Goal: Task Accomplishment & Management: Use online tool/utility

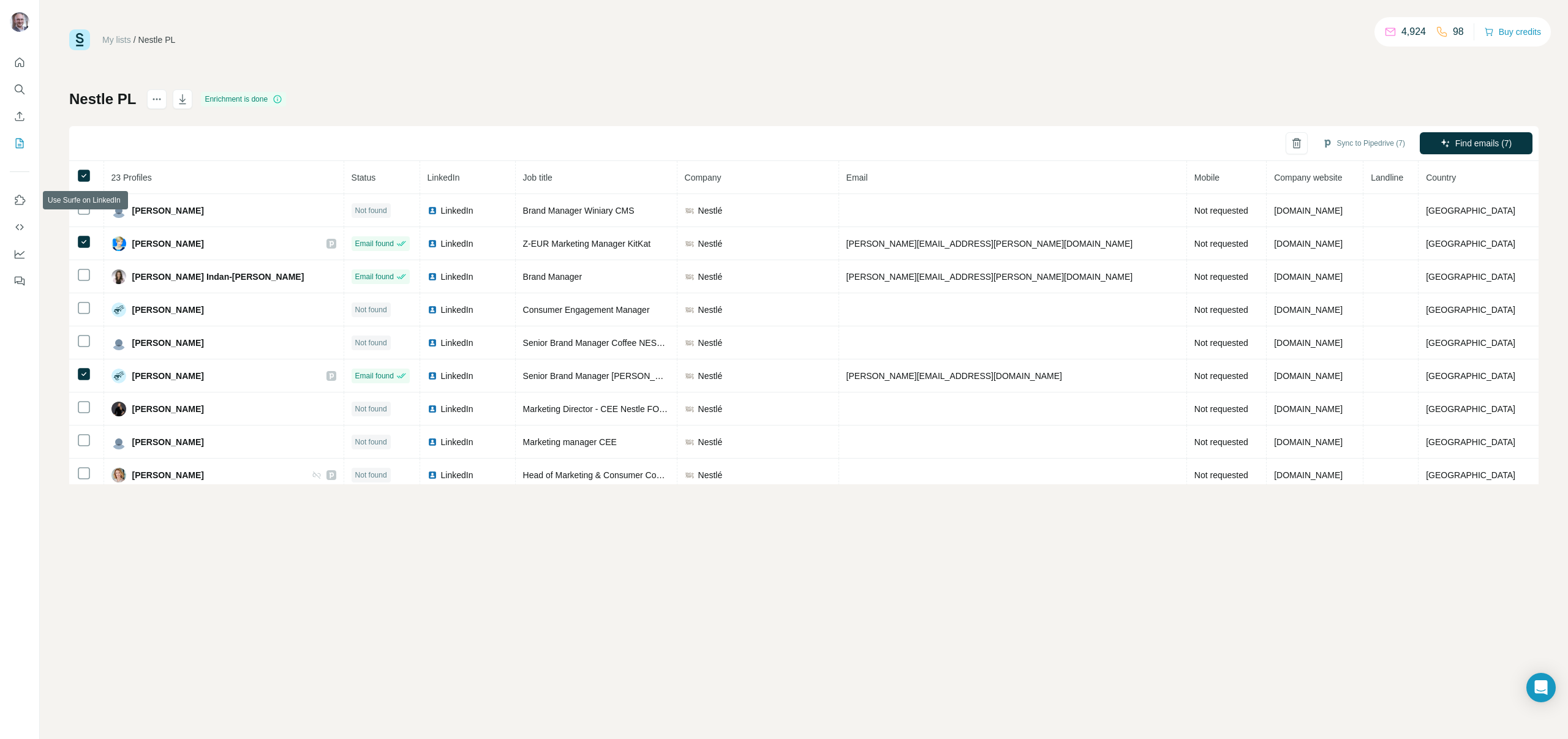
scroll to position [470, 0]
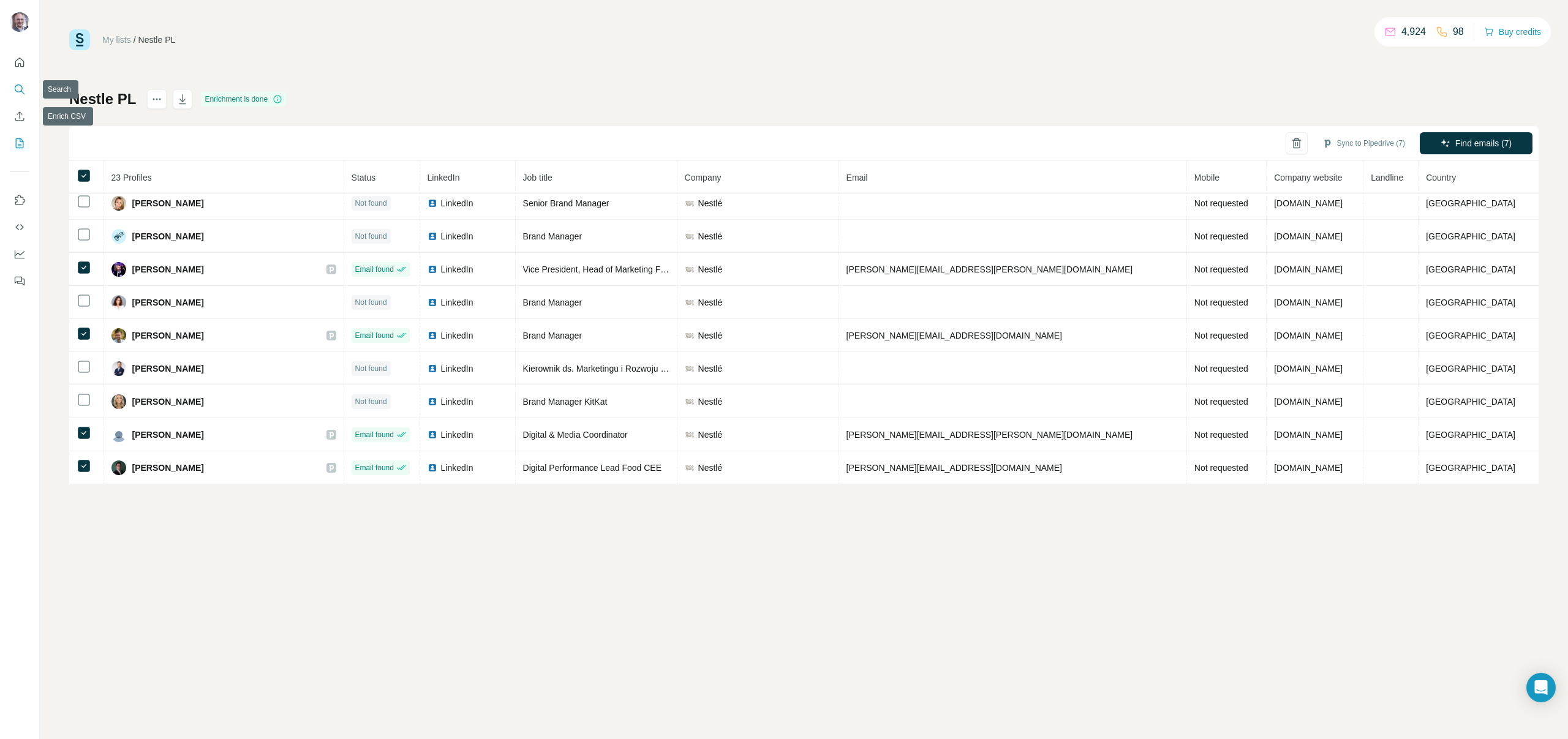
click at [28, 81] on button "Search" at bounding box center [19, 89] width 19 height 22
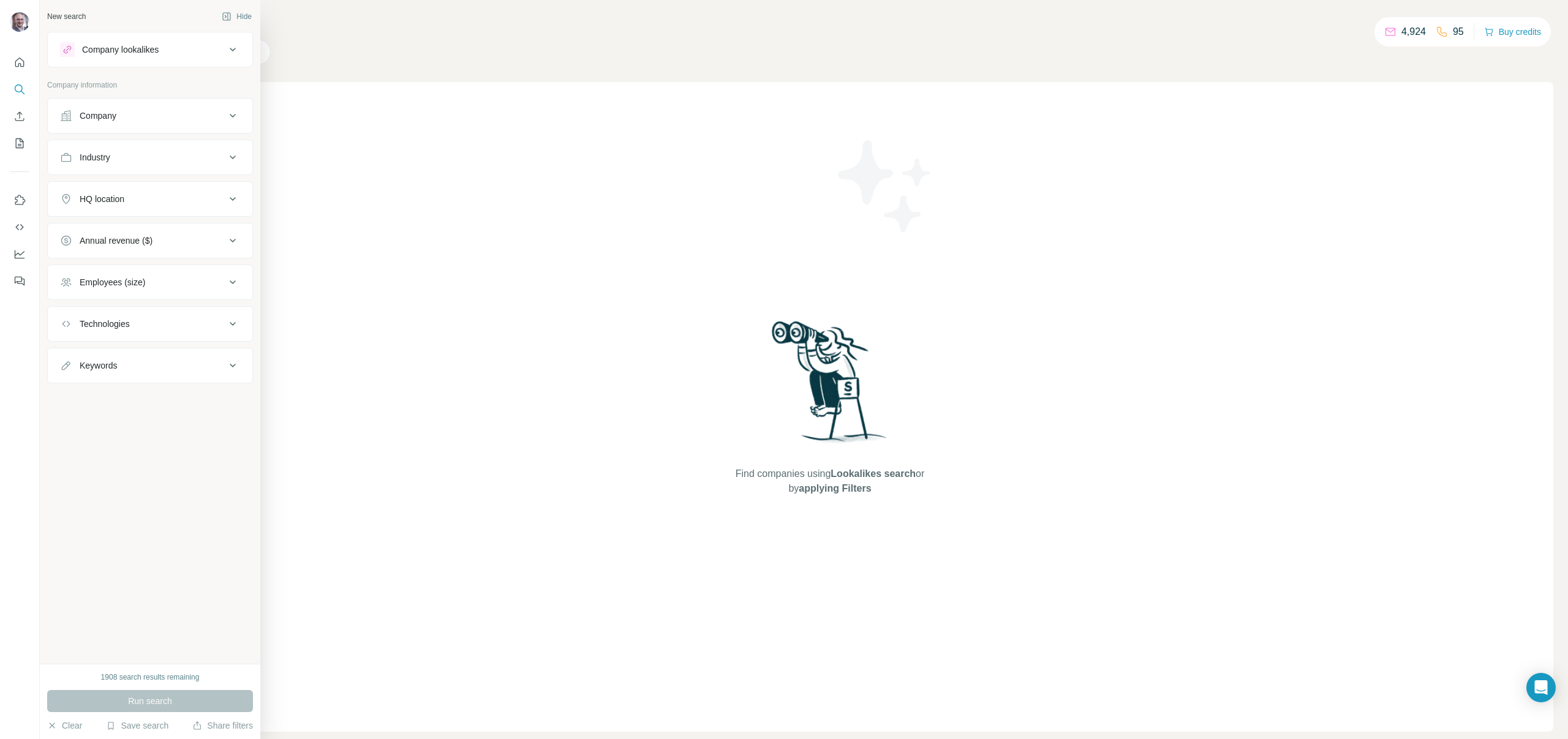
click at [159, 119] on div "Company" at bounding box center [142, 115] width 165 height 12
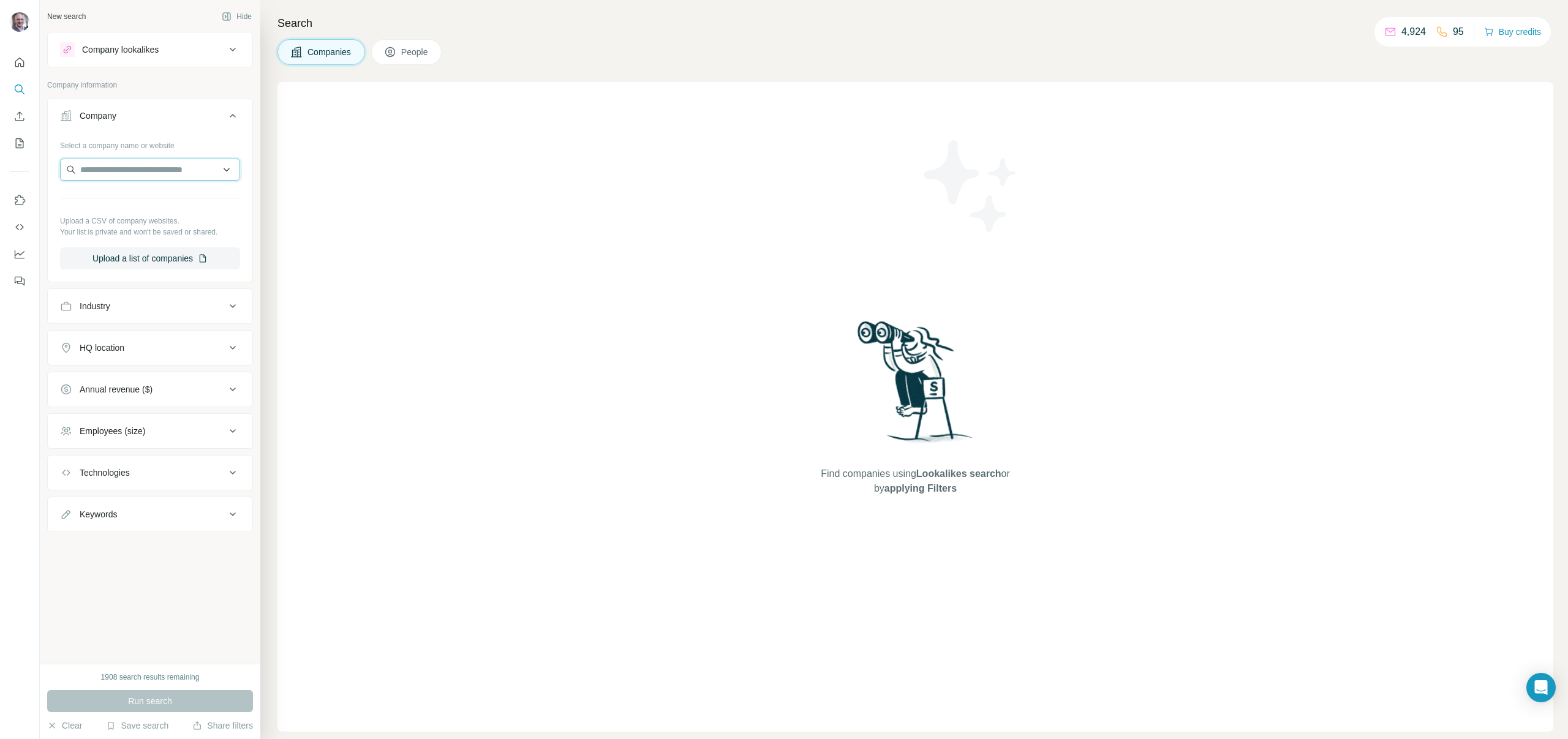
click at [164, 162] on input "text" at bounding box center [150, 169] width 180 height 22
type input "****"
click at [159, 195] on div "Visa [DOMAIN_NAME]" at bounding box center [150, 203] width 174 height 33
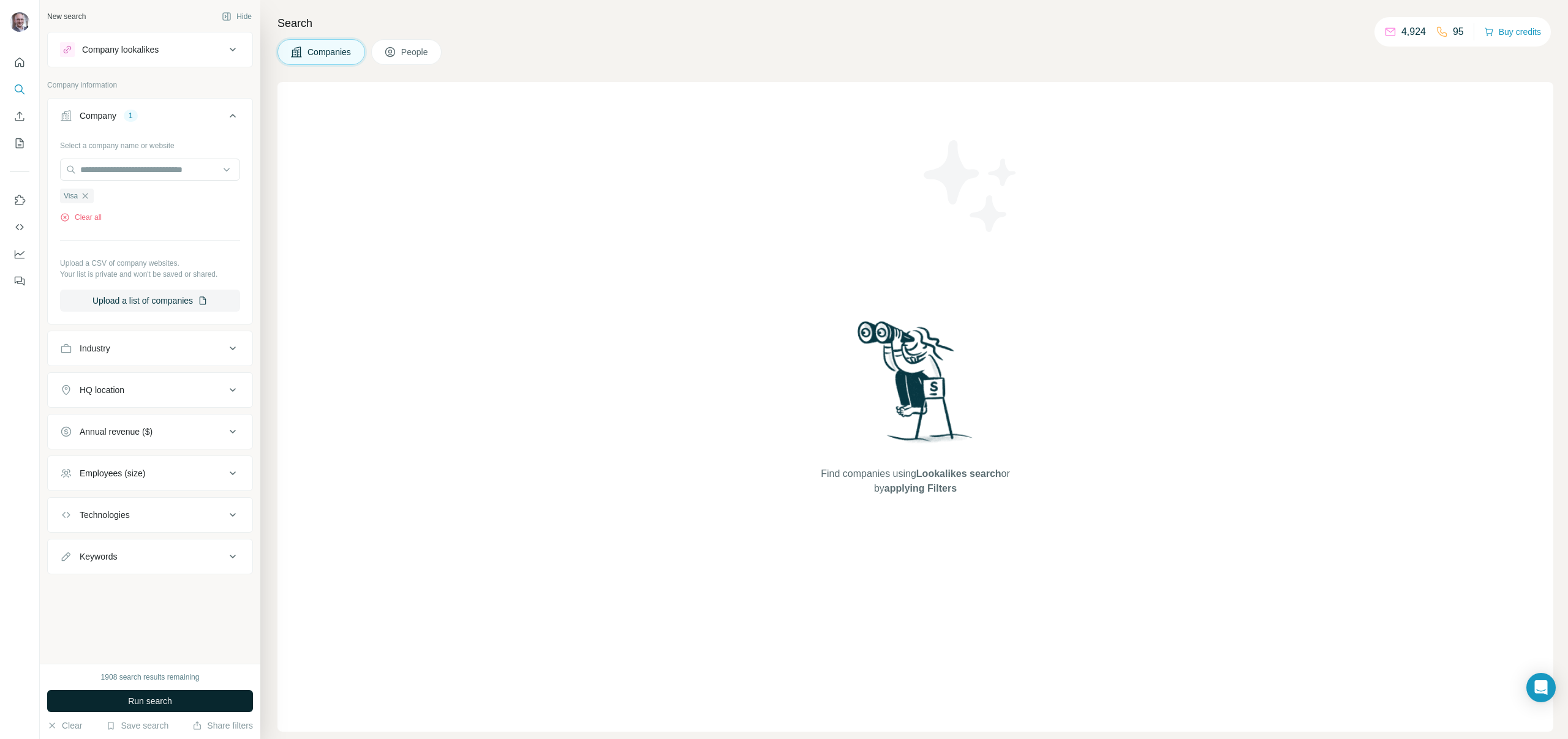
click at [165, 701] on span "Run search" at bounding box center [150, 701] width 44 height 12
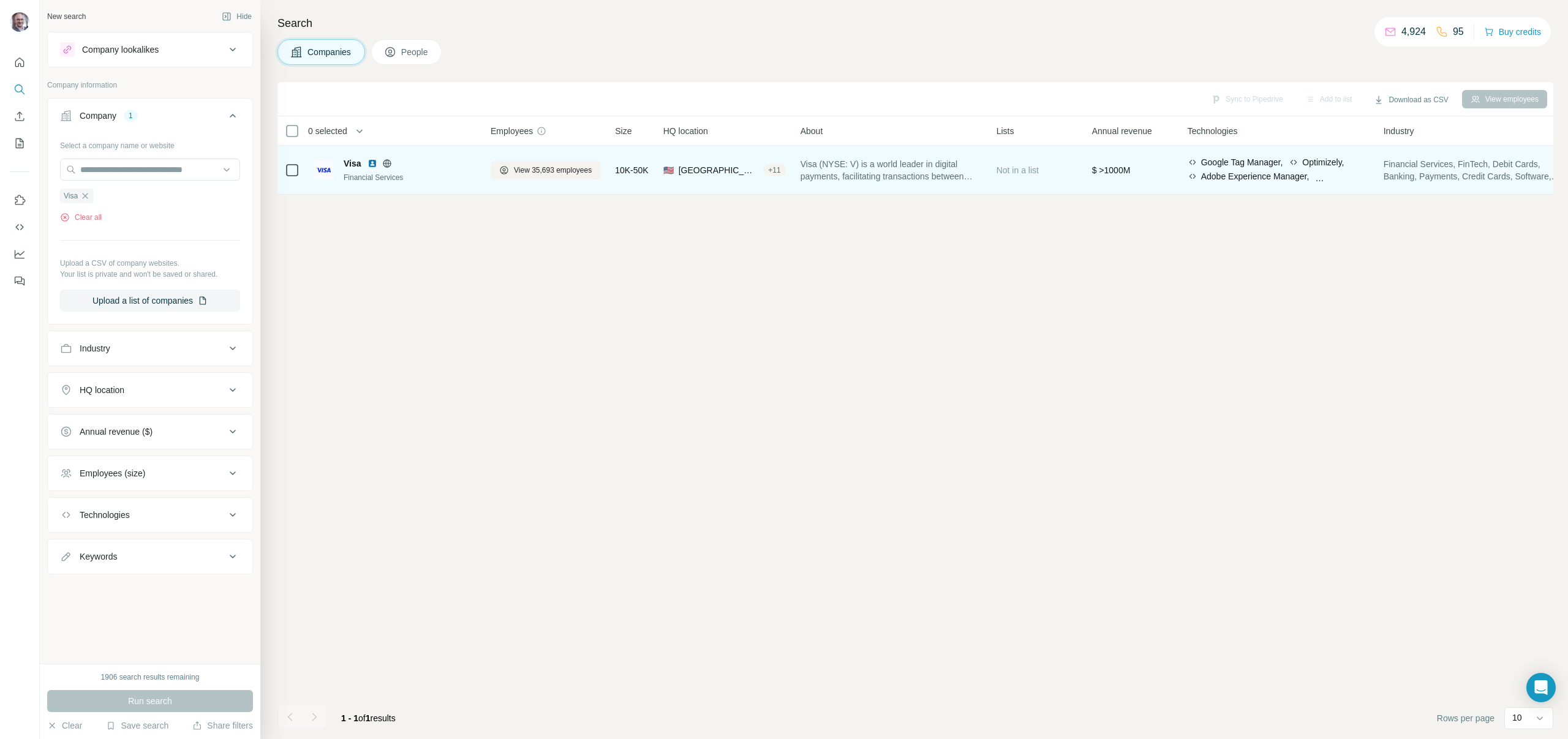
click at [285, 171] on icon at bounding box center [292, 171] width 15 height 15
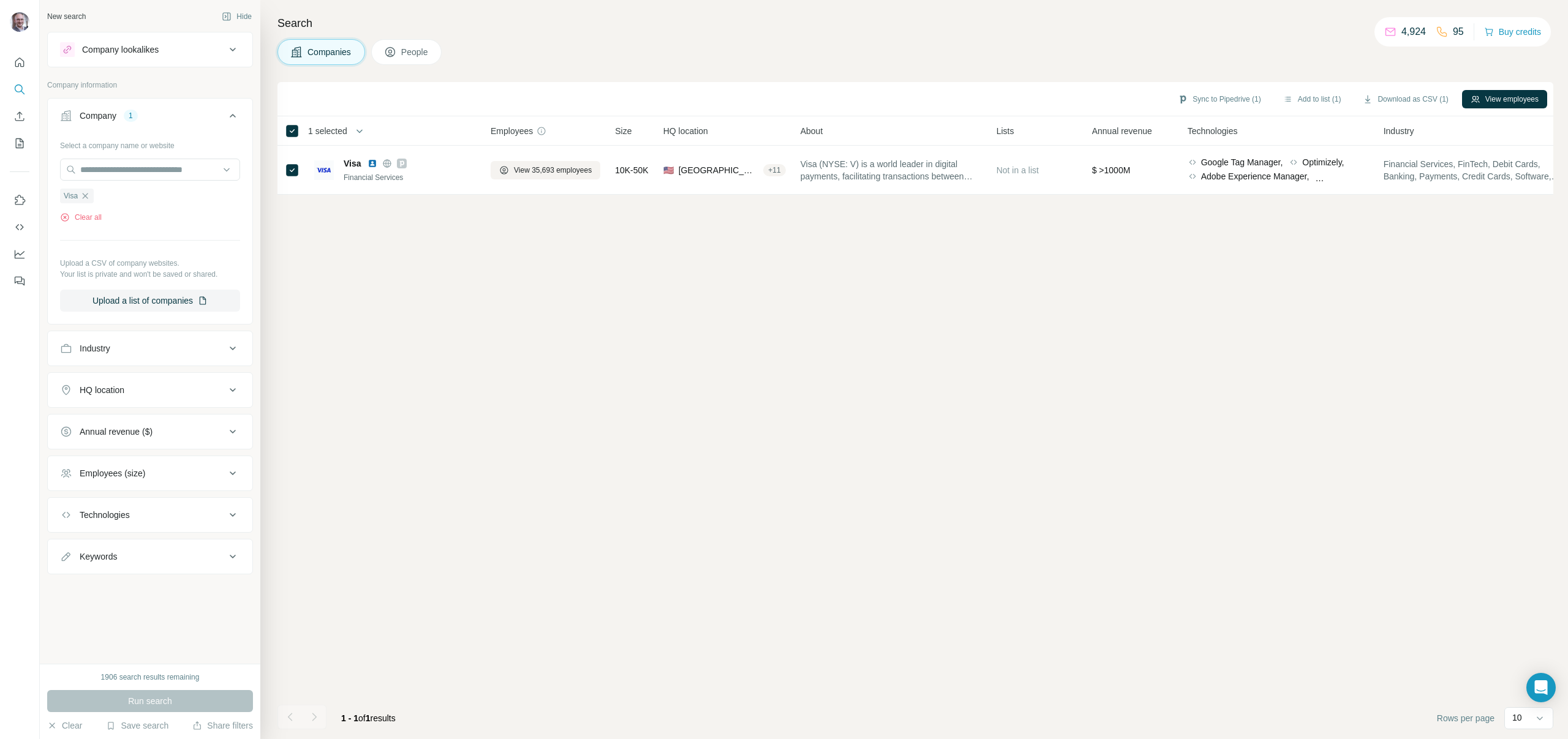
click at [405, 49] on span "People" at bounding box center [416, 52] width 28 height 12
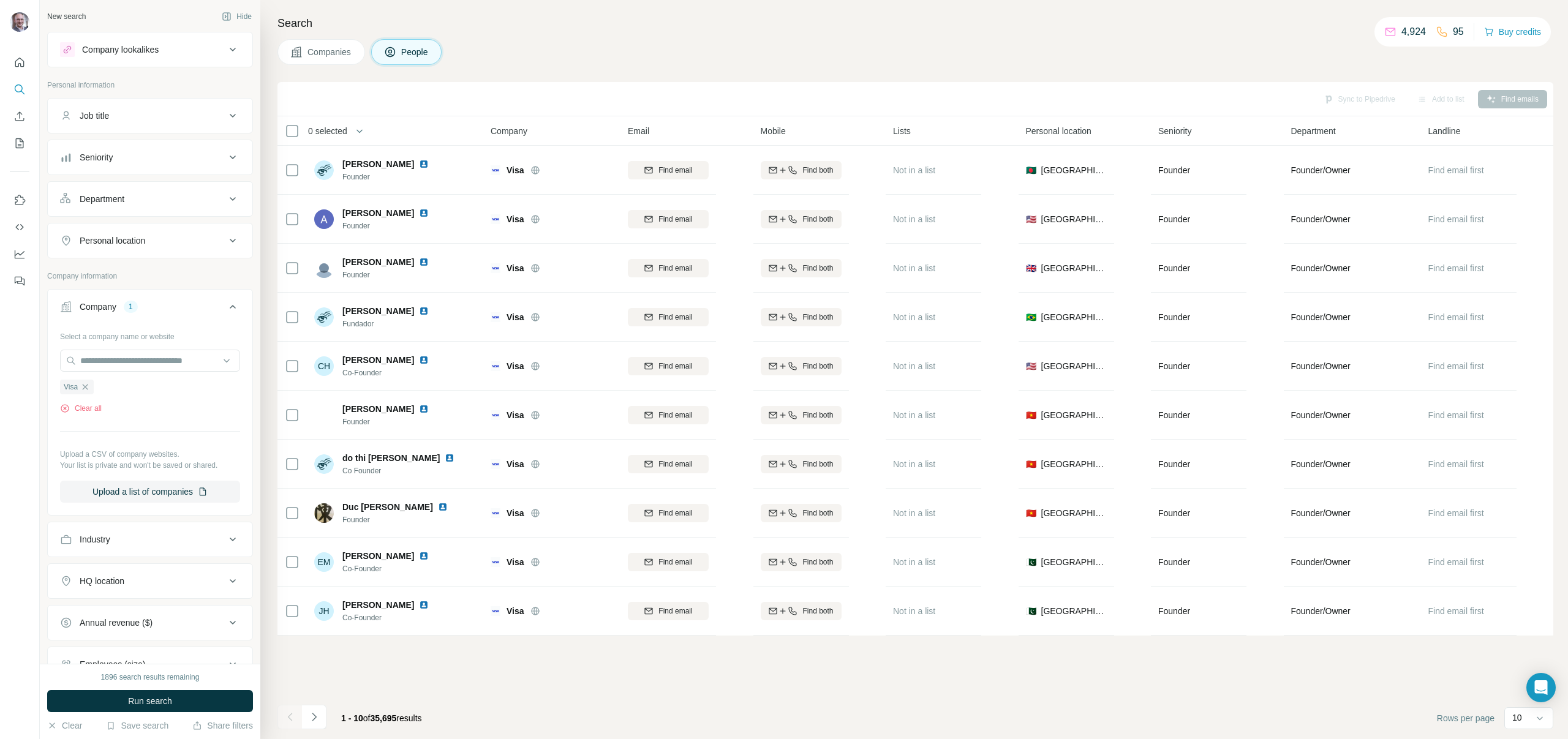
drag, startPoint x: 198, startPoint y: 228, endPoint x: 198, endPoint y: 235, distance: 7.0
click at [199, 228] on button "Personal location" at bounding box center [150, 240] width 204 height 29
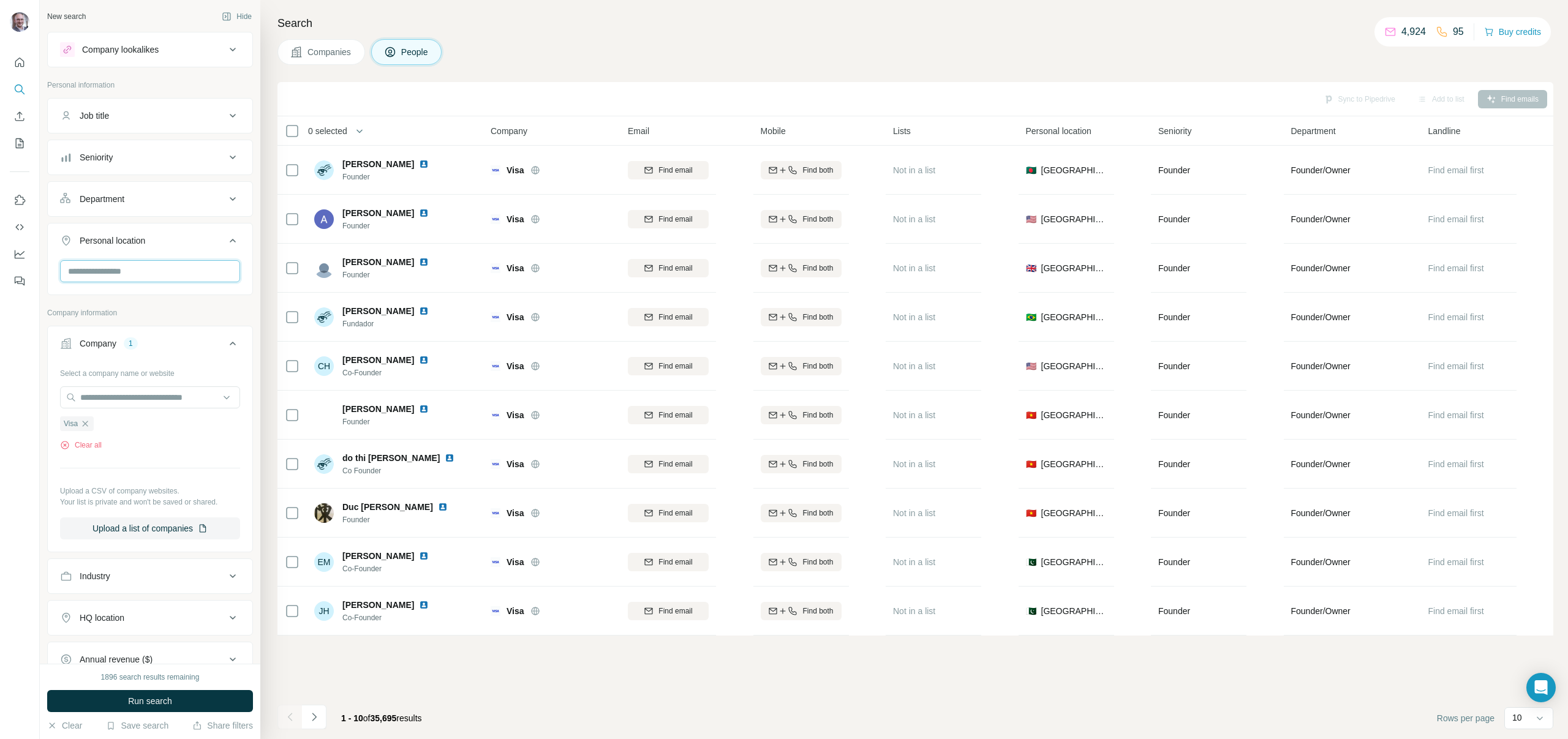
click at [191, 267] on input "text" at bounding box center [150, 271] width 180 height 22
type input "***"
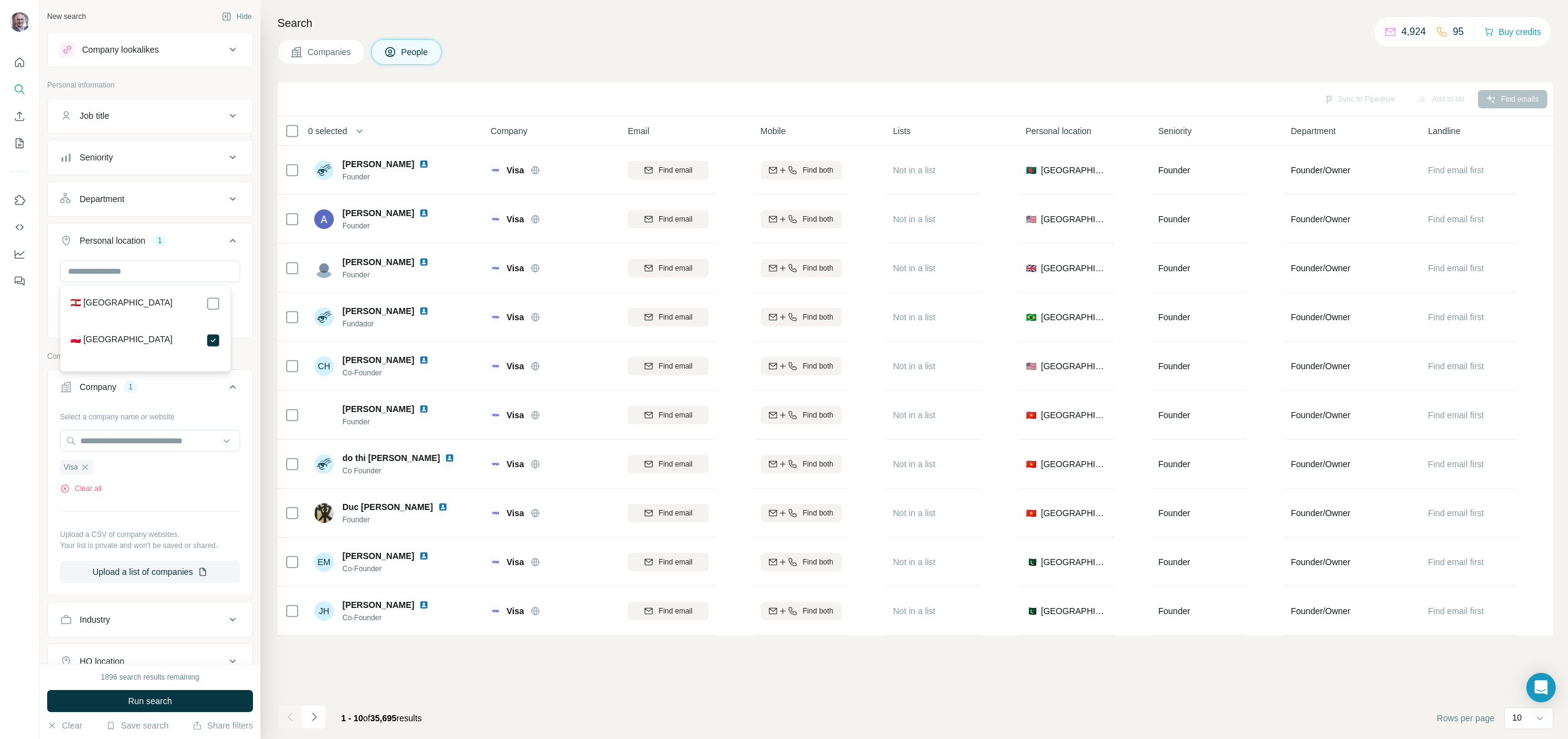
click at [215, 208] on button "Department" at bounding box center [150, 198] width 204 height 29
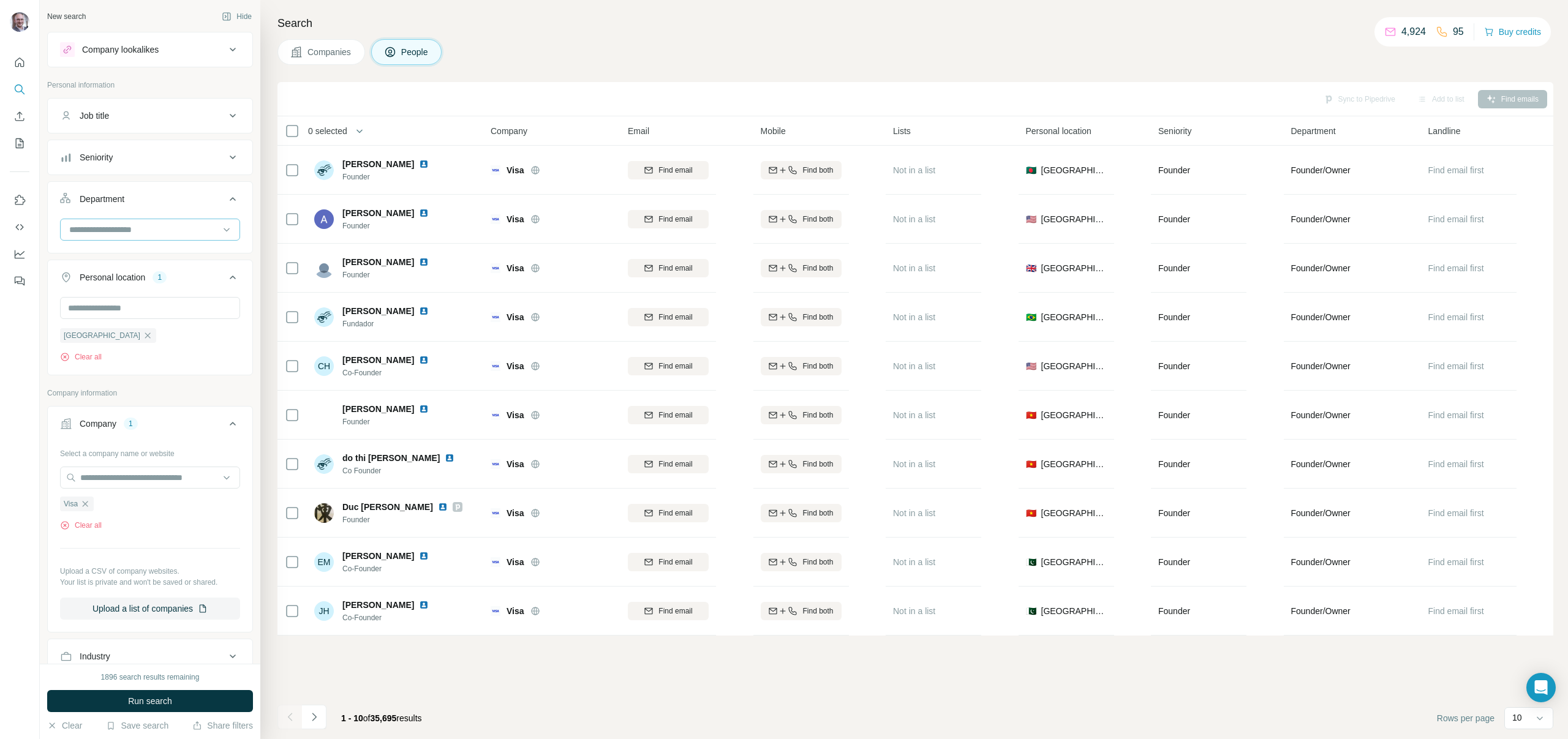
click at [194, 231] on input at bounding box center [144, 230] width 151 height 13
type input "****"
click at [189, 250] on div "Marketing and Advertising" at bounding box center [145, 257] width 165 height 22
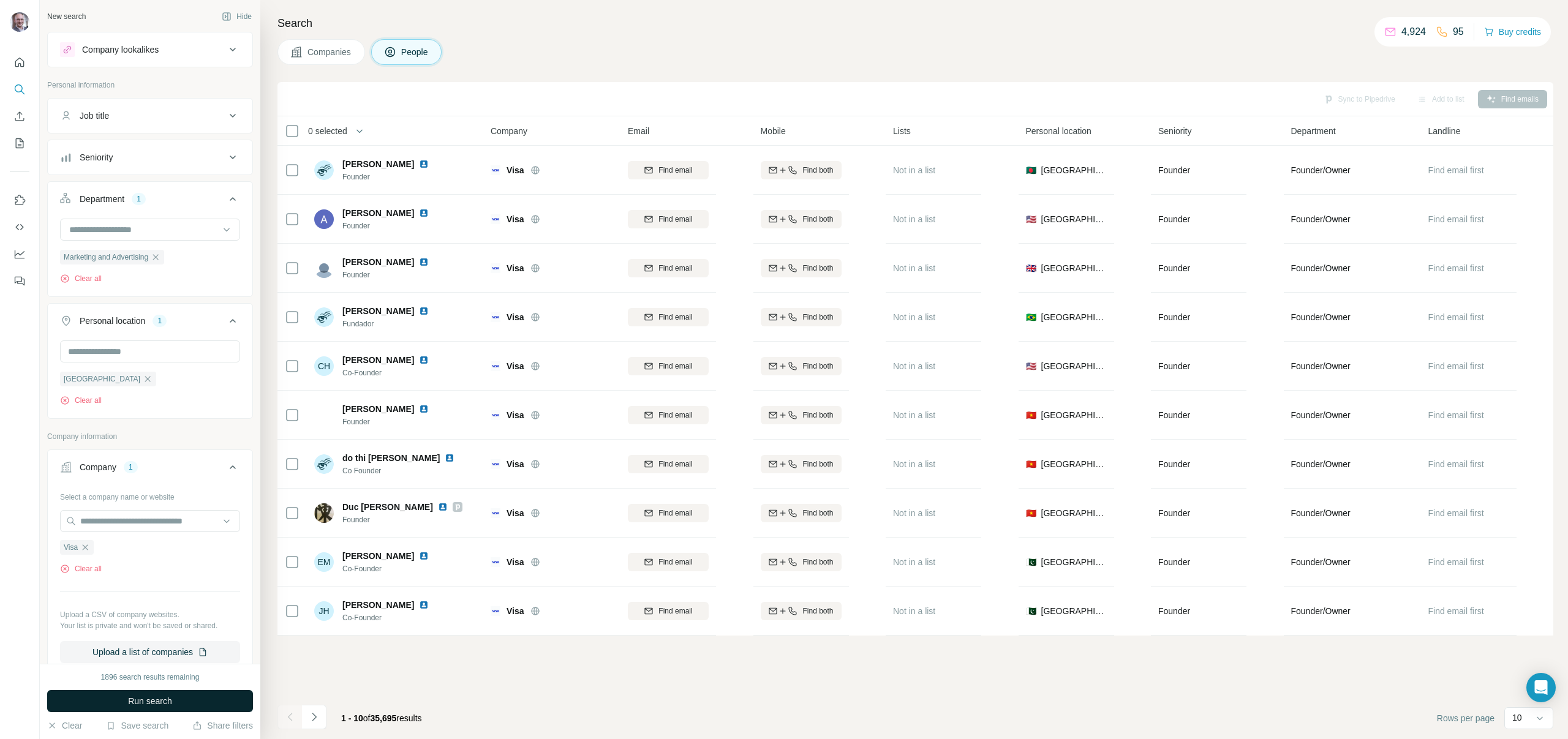
click at [175, 705] on button "Run search" at bounding box center [150, 701] width 206 height 22
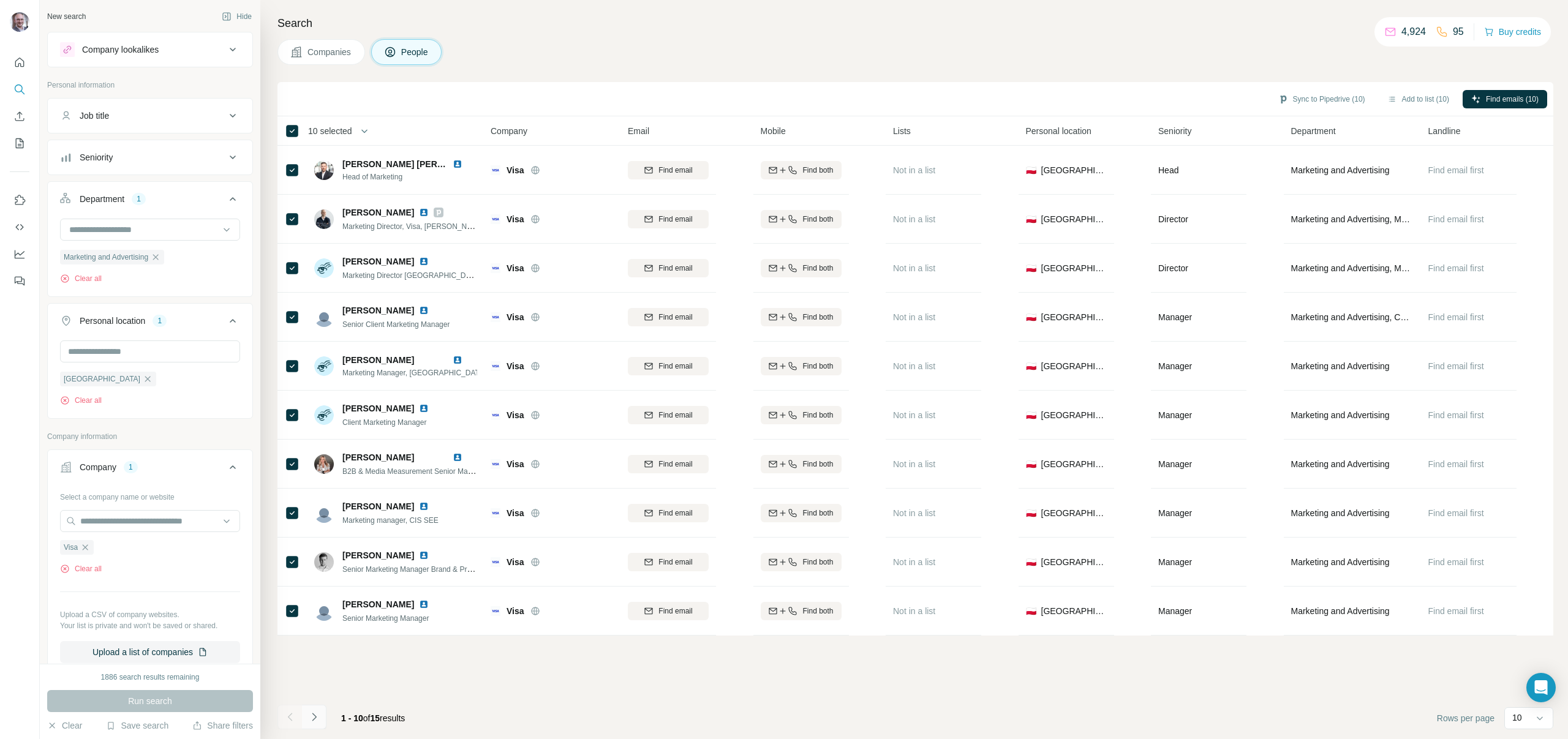
click at [324, 711] on button "Navigate to next page" at bounding box center [314, 717] width 25 height 25
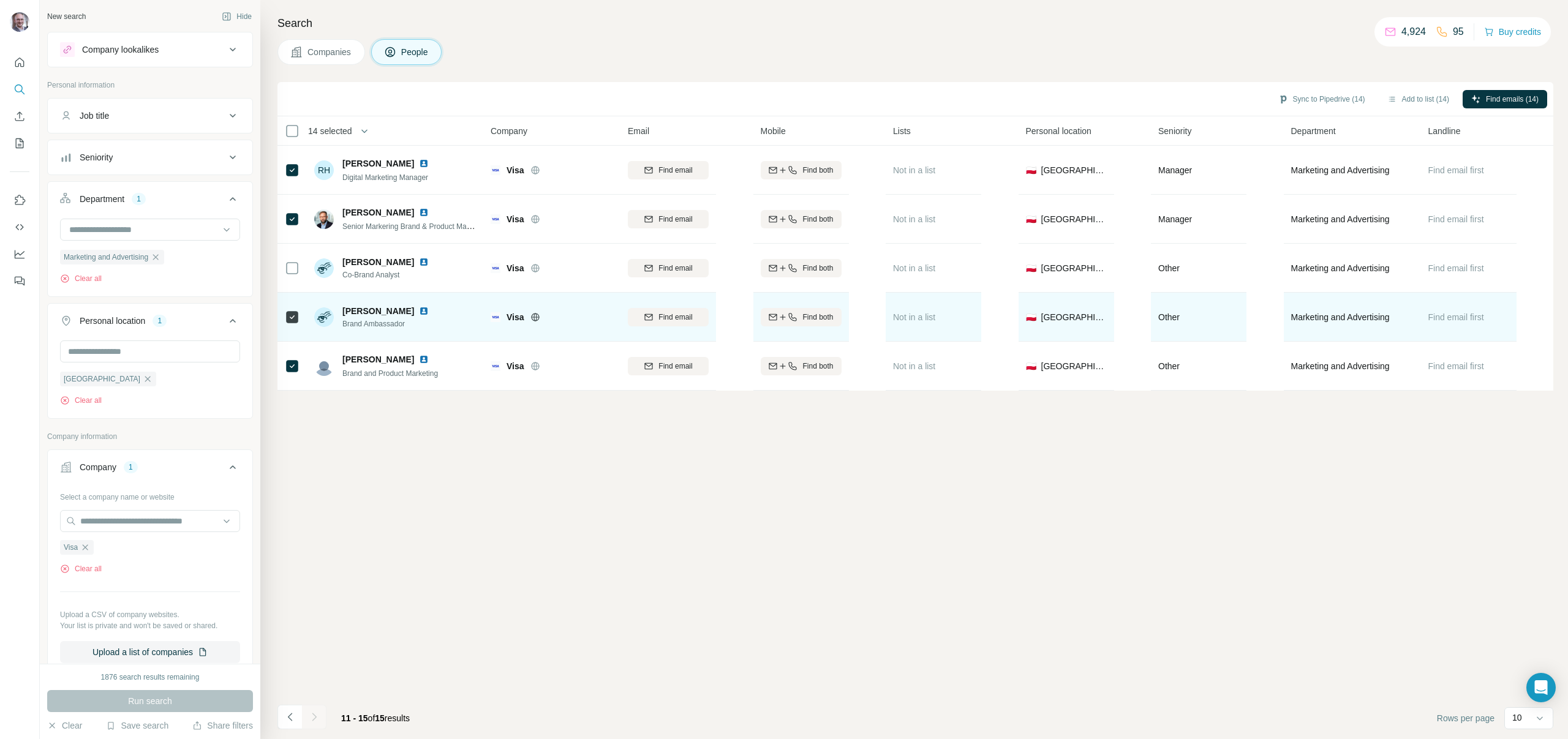
click at [299, 317] on icon at bounding box center [292, 317] width 15 height 15
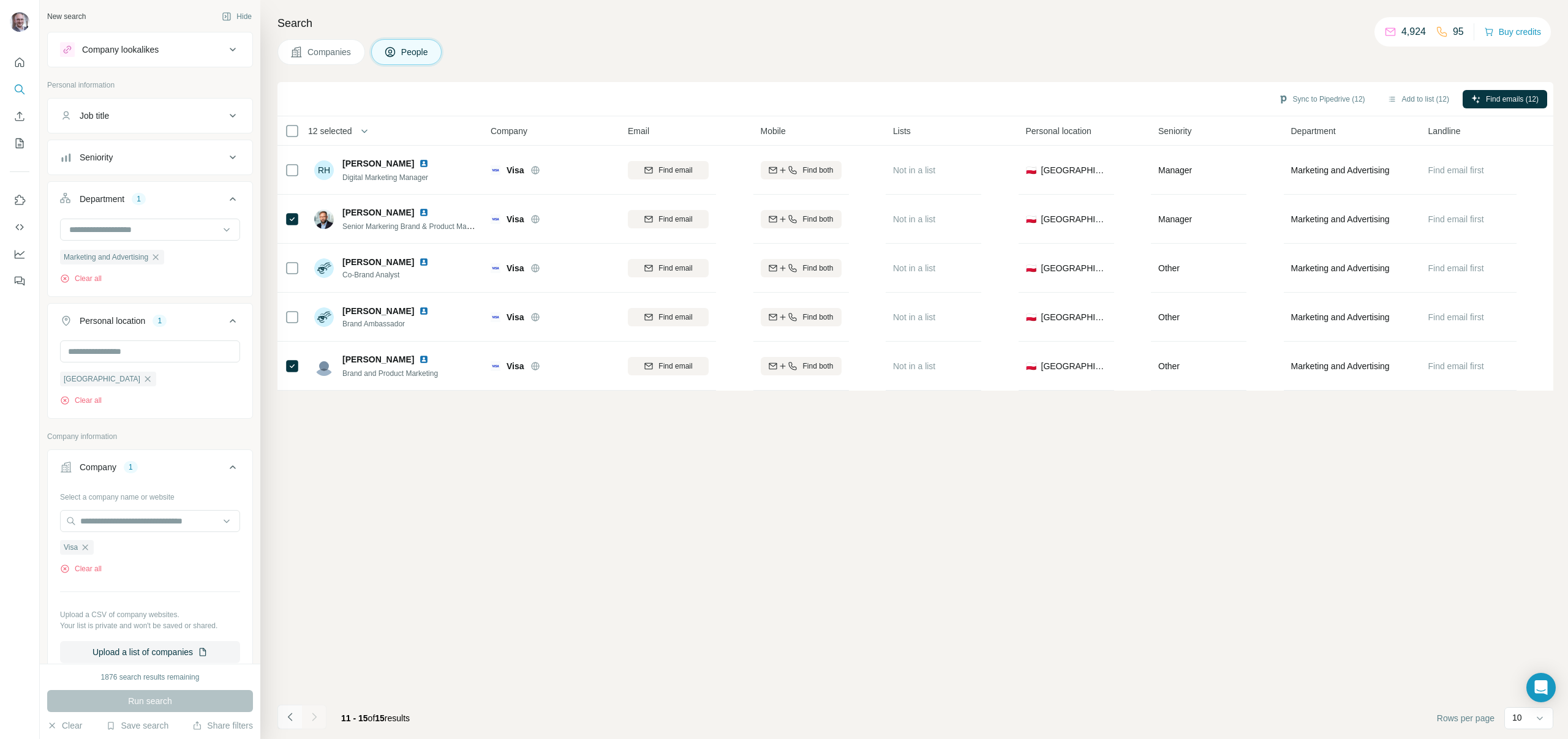
click at [295, 712] on icon "Navigate to previous page" at bounding box center [290, 717] width 12 height 12
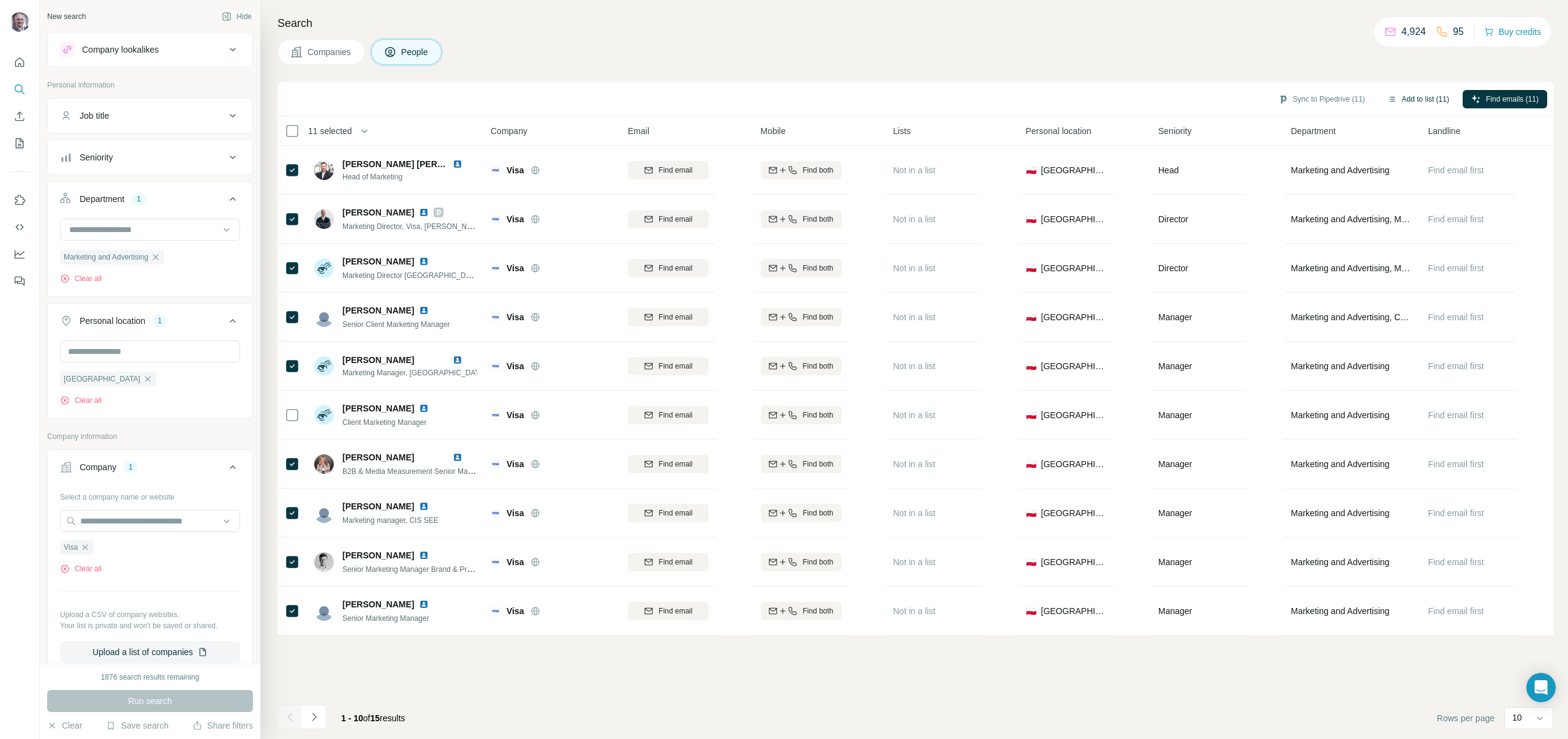
click at [1430, 96] on button "Add to list (11)" at bounding box center [1418, 99] width 79 height 19
click at [1414, 100] on button "Add to list (11)" at bounding box center [1418, 99] width 79 height 19
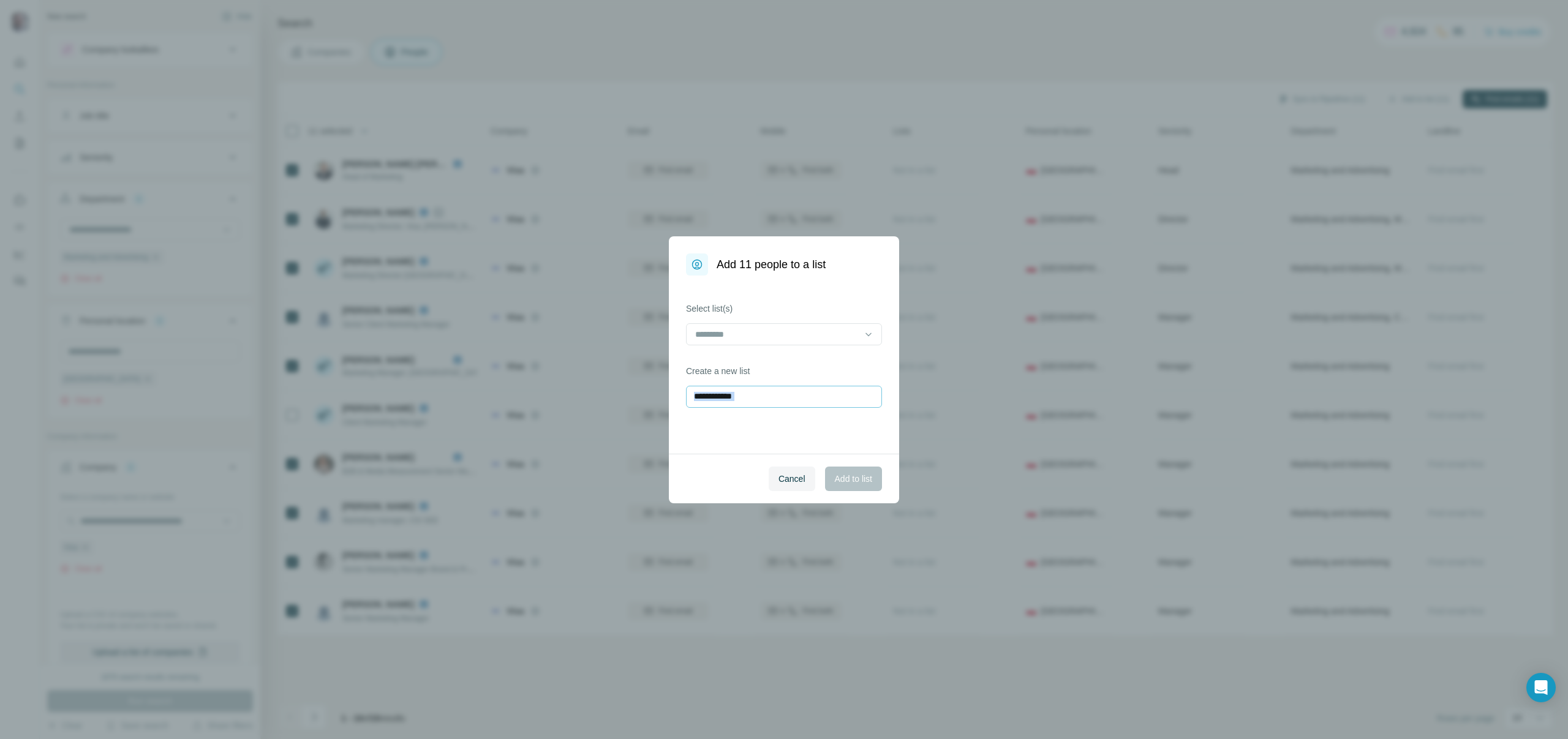
click at [797, 384] on div "Create a new list" at bounding box center [784, 386] width 196 height 43
click at [795, 404] on input "text" at bounding box center [784, 396] width 196 height 22
type input "*******"
click at [860, 493] on div "Cancel Add to list" at bounding box center [784, 478] width 231 height 49
click at [863, 475] on span "Add to list" at bounding box center [854, 478] width 37 height 12
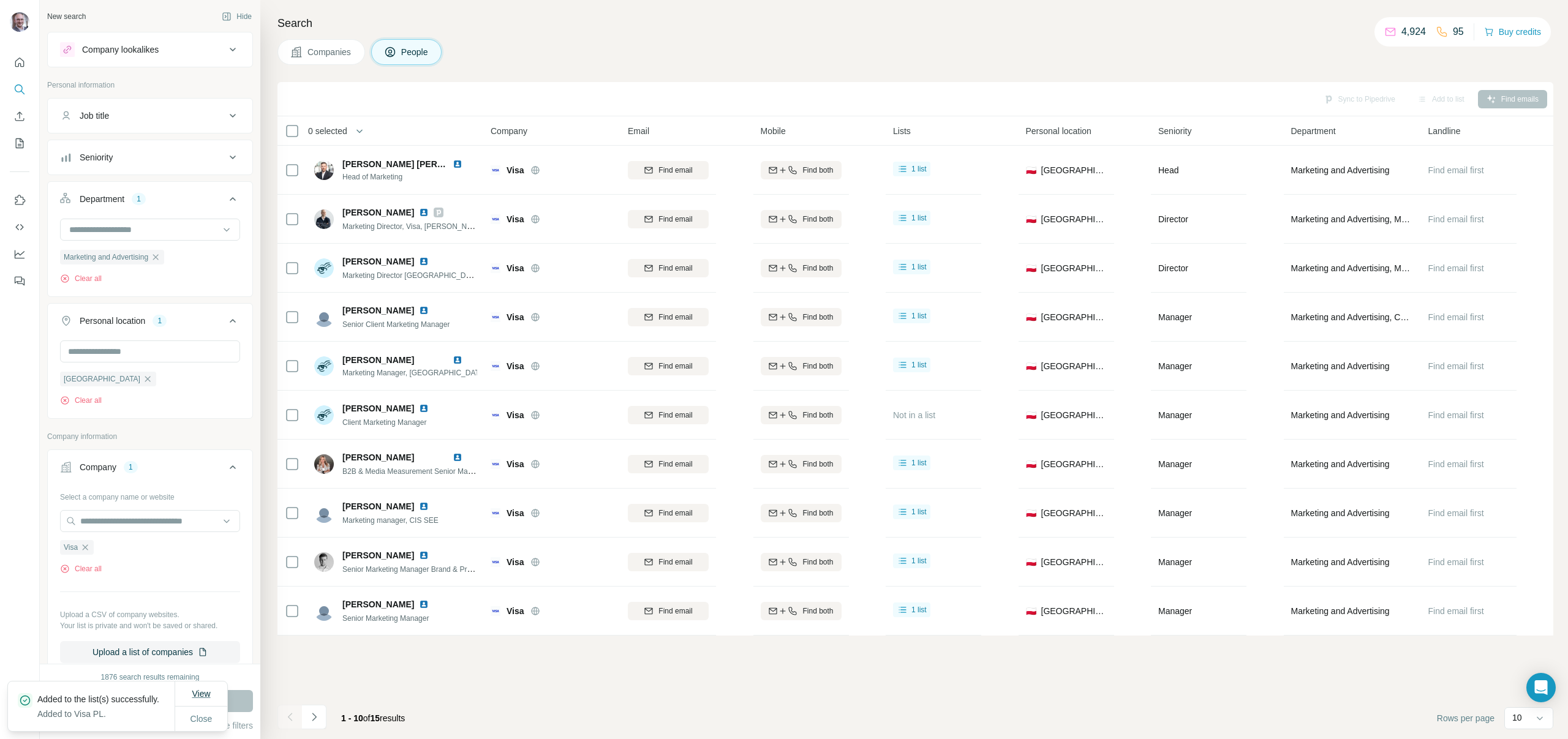
click at [194, 689] on span "View" at bounding box center [201, 693] width 19 height 10
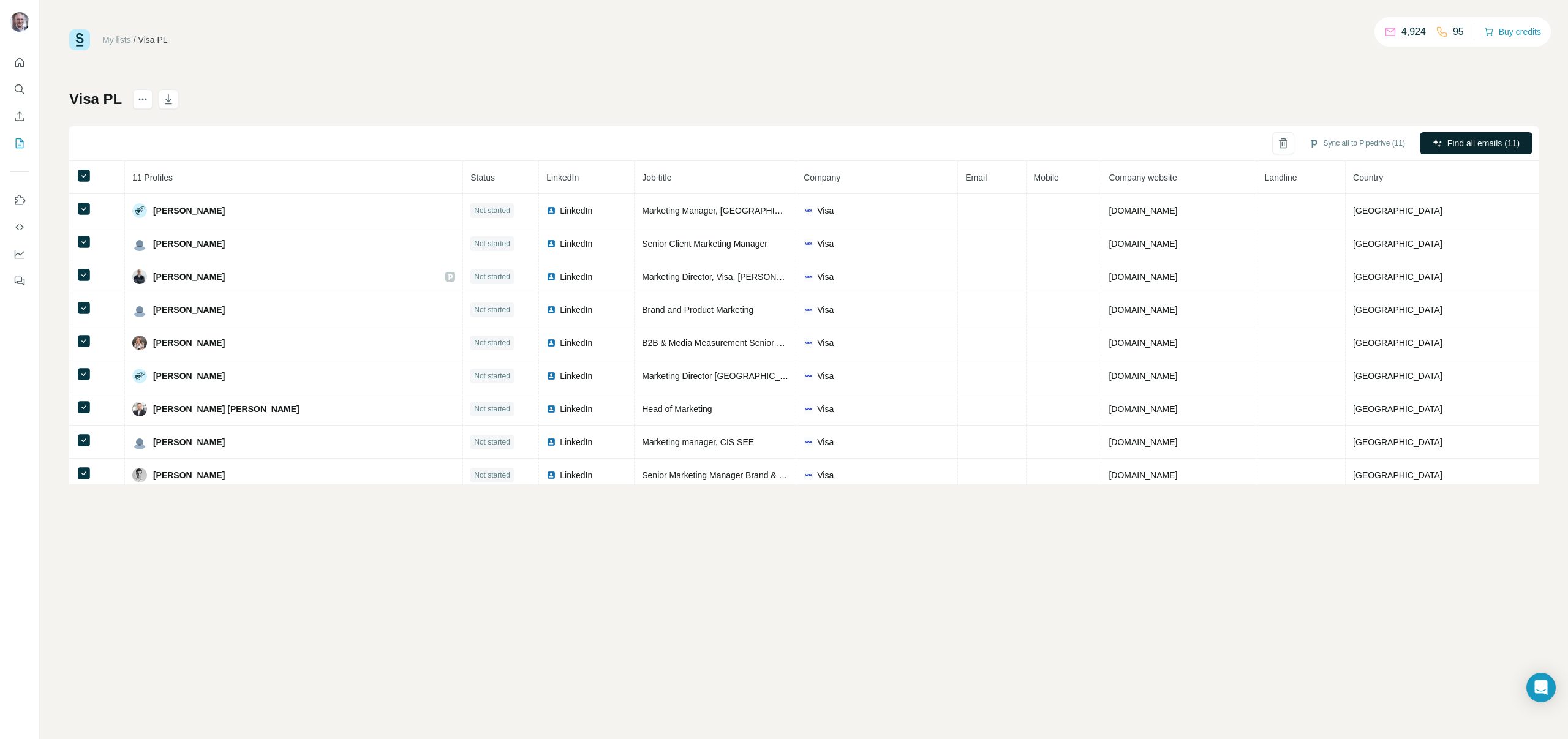
click at [428, 572] on div "My lists / Visa PL 4,924 95 Buy credits Visa PL Sync all to Pipedrive (11) Find…" at bounding box center [803, 369] width 1528 height 739
click at [1493, 142] on span "Find all emails (11)" at bounding box center [1483, 143] width 73 height 12
